Goal: Navigation & Orientation: Find specific page/section

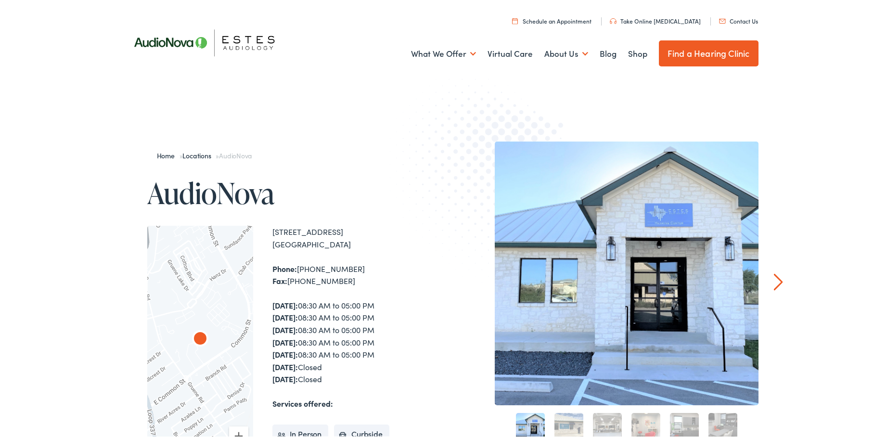
click at [869, 27] on div "Menu Close Schedule an Appointment Take Online [MEDICAL_DATA] Contact Us Find a…" at bounding box center [441, 38] width 882 height 77
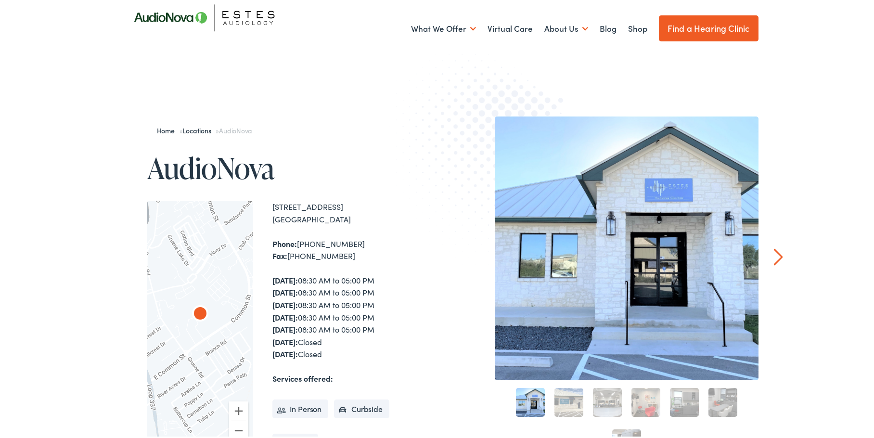
scroll to position [30, 0]
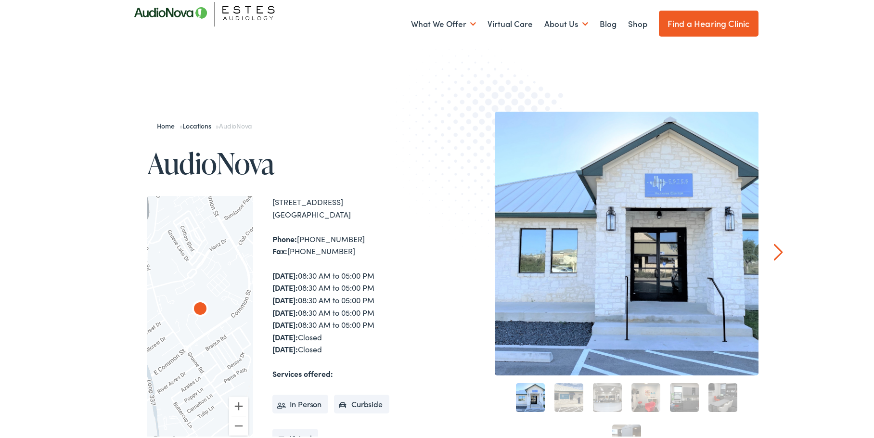
click at [663, 190] on div at bounding box center [627, 242] width 264 height 264
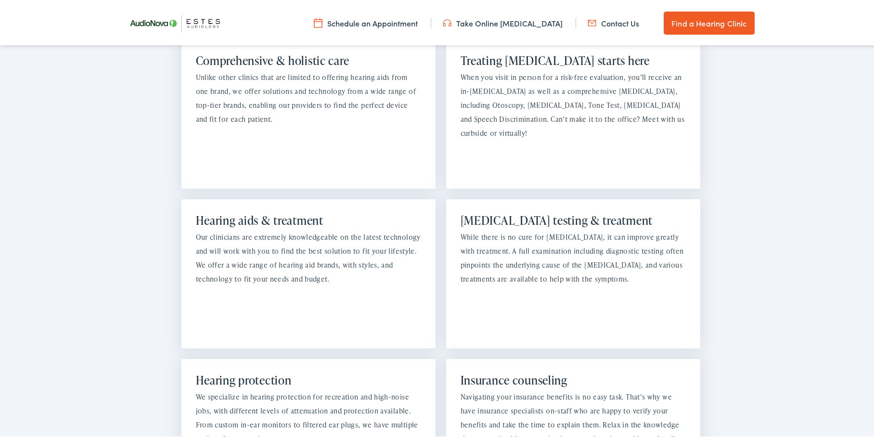
scroll to position [806, 0]
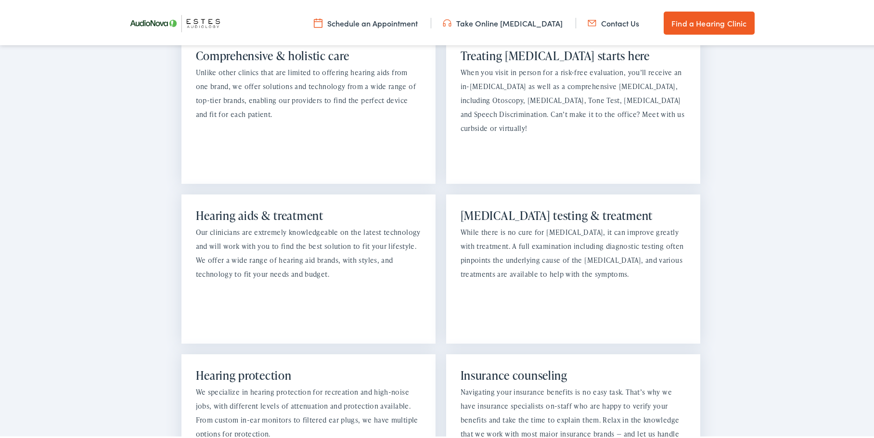
drag, startPoint x: 869, startPoint y: 107, endPoint x: 867, endPoint y: 119, distance: 12.3
click at [867, 119] on section "What we offer Comprehensive & holistic care Unlike other clinics that are limit…" at bounding box center [441, 323] width 882 height 743
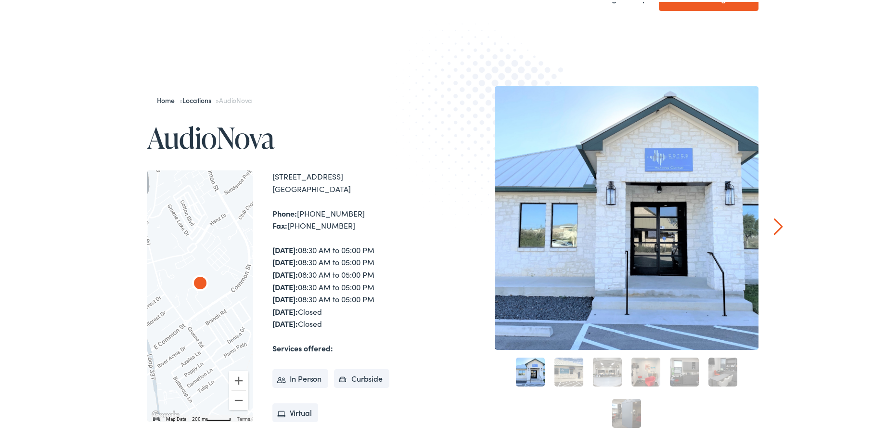
scroll to position [95, 0]
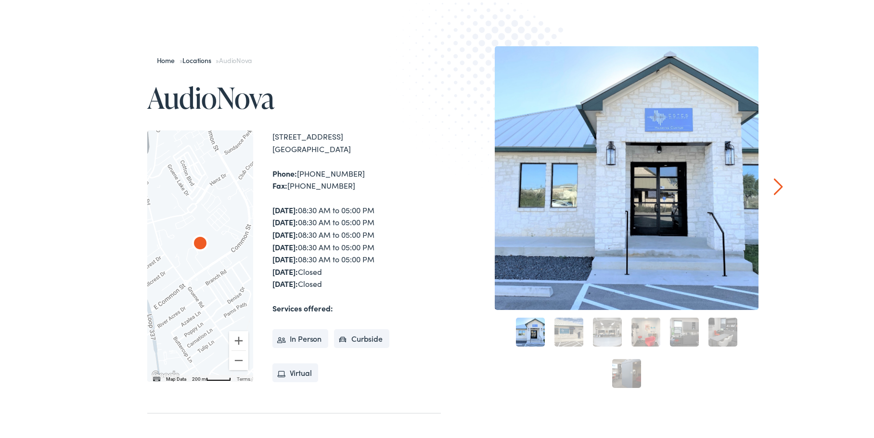
click at [774, 184] on link "Next" at bounding box center [778, 184] width 9 height 17
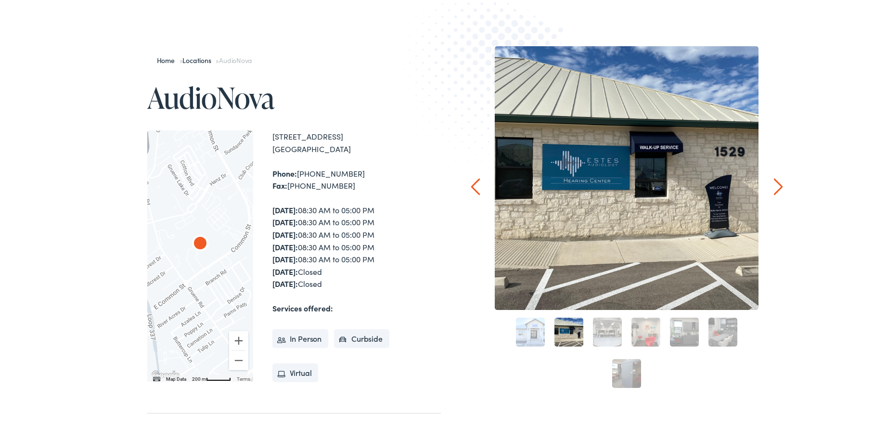
click at [774, 184] on link "Next" at bounding box center [778, 184] width 9 height 17
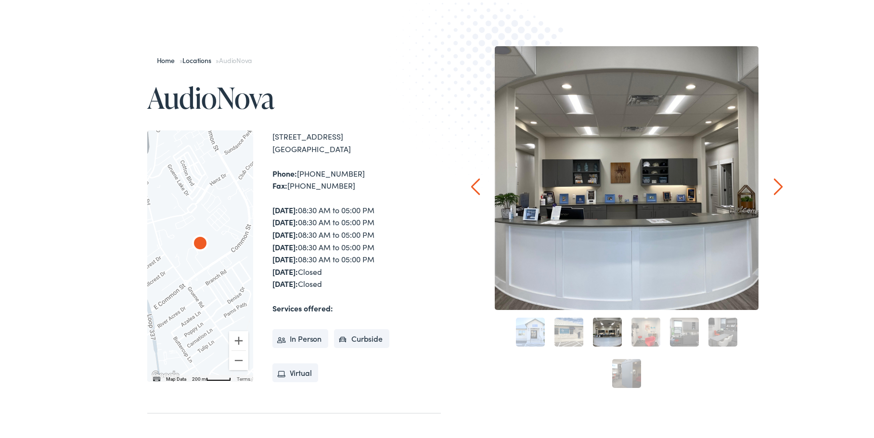
click at [774, 184] on link "Next" at bounding box center [778, 184] width 9 height 17
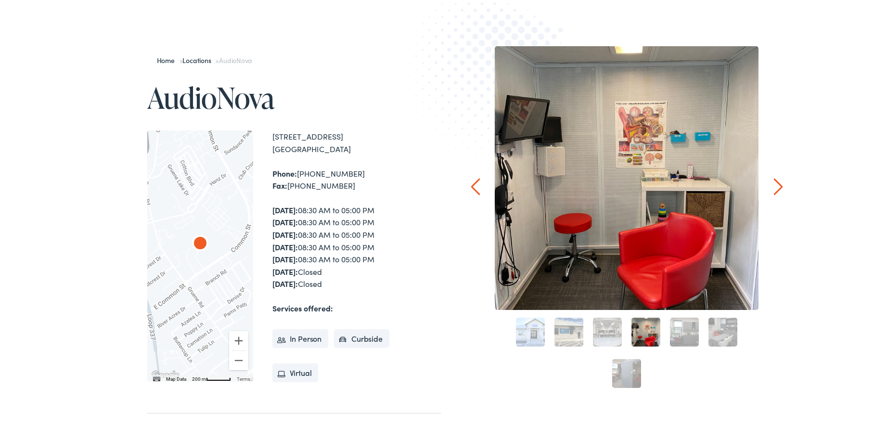
click at [774, 184] on link "Next" at bounding box center [778, 184] width 9 height 17
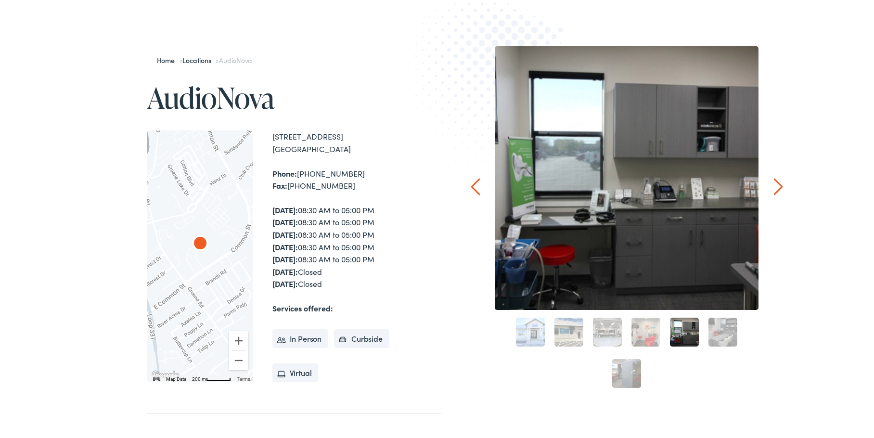
click at [774, 184] on link "Next" at bounding box center [778, 184] width 9 height 17
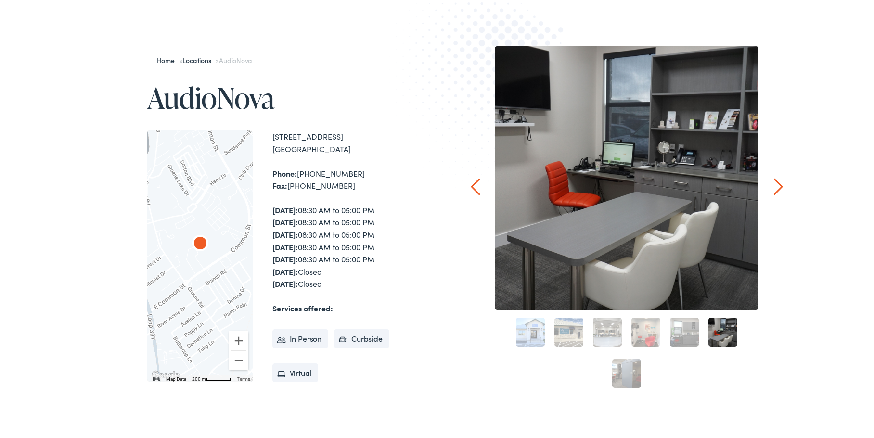
click at [774, 184] on link "Next" at bounding box center [778, 184] width 9 height 17
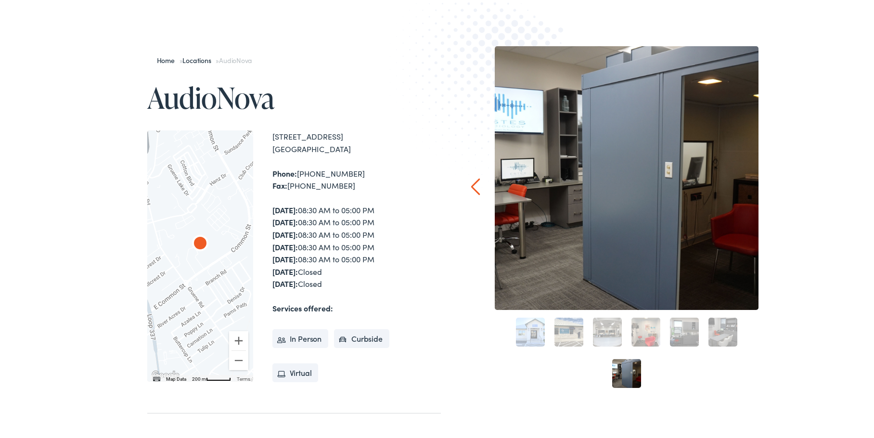
click at [773, 184] on div "Home » Locations » AudioNova AudioNova To navigate the map with touch gestures …" at bounding box center [441, 295] width 882 height 599
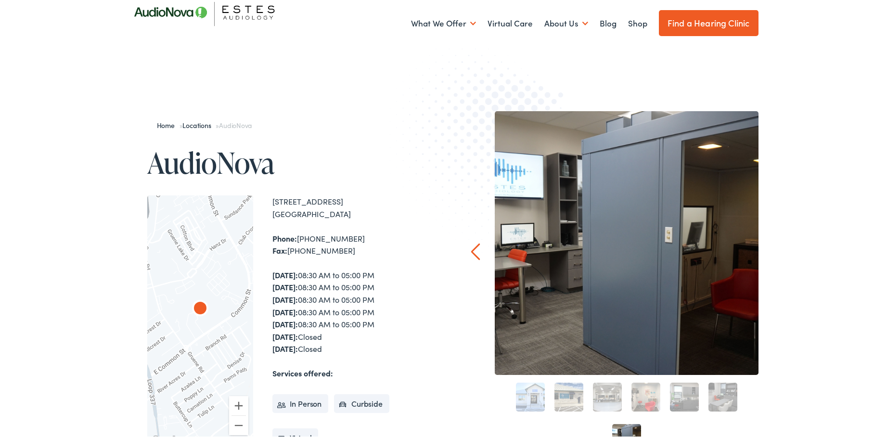
scroll to position [0, 0]
